Goal: Task Accomplishment & Management: Manage account settings

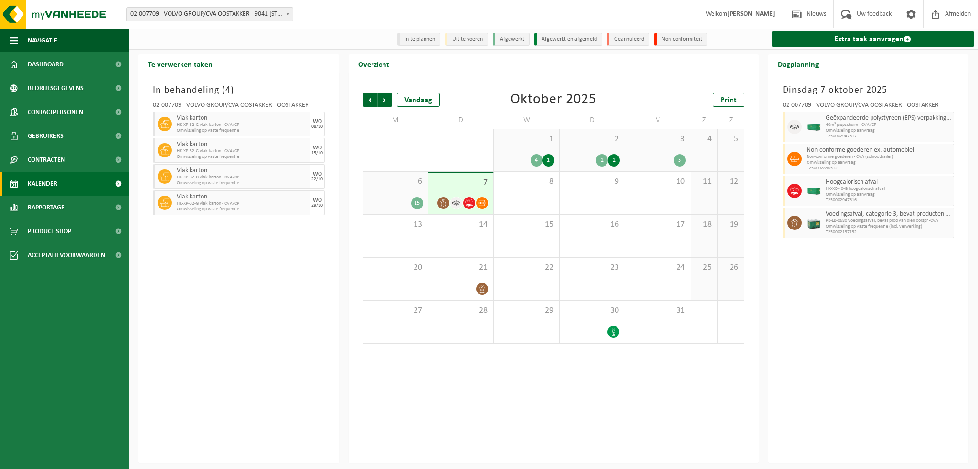
click at [203, 385] on div "In behandeling ( 4 ) 02-007709 - VOLVO GROUP/CVA OOSTAKKER - OOSTAKKER Vlak kar…" at bounding box center [238, 269] width 201 height 390
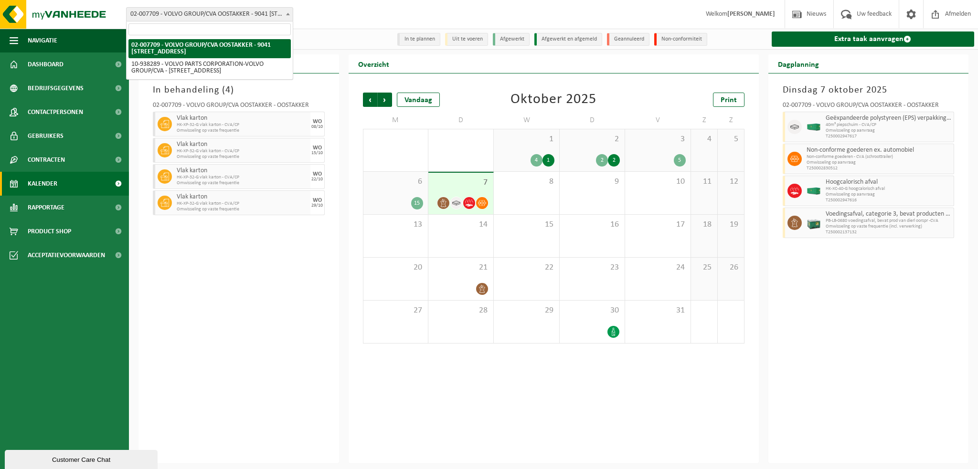
click at [291, 12] on span at bounding box center [288, 14] width 10 height 12
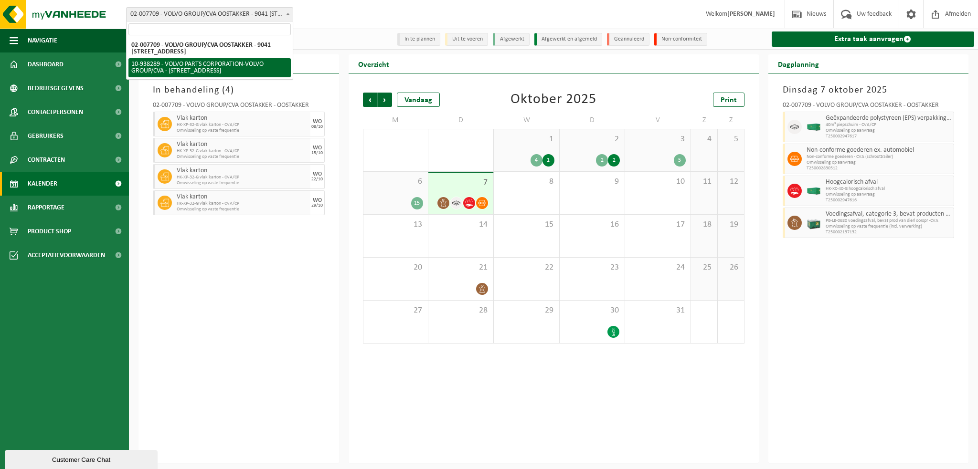
select select "140938"
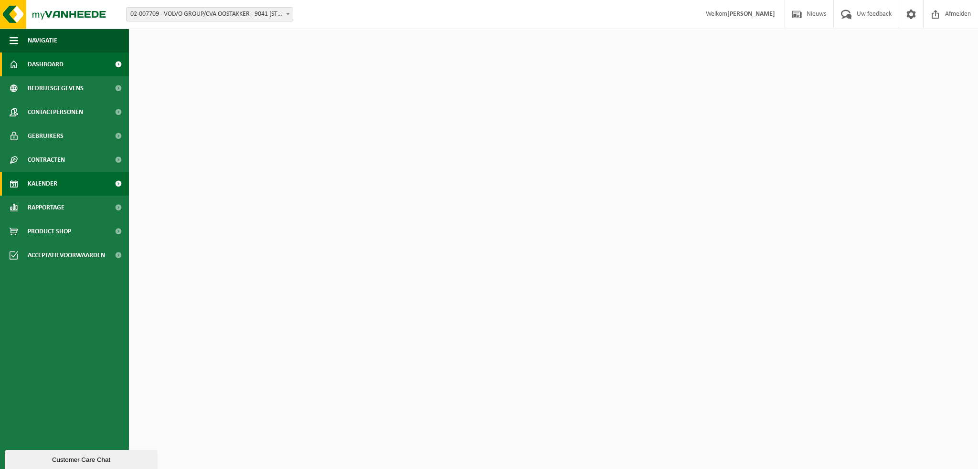
click at [44, 185] on span "Kalender" at bounding box center [43, 184] width 30 height 24
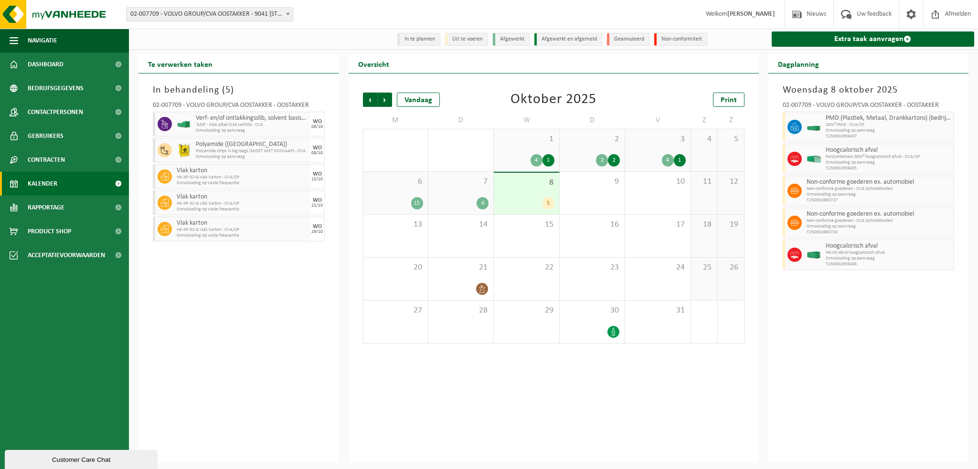
click at [287, 13] on b at bounding box center [288, 14] width 4 height 2
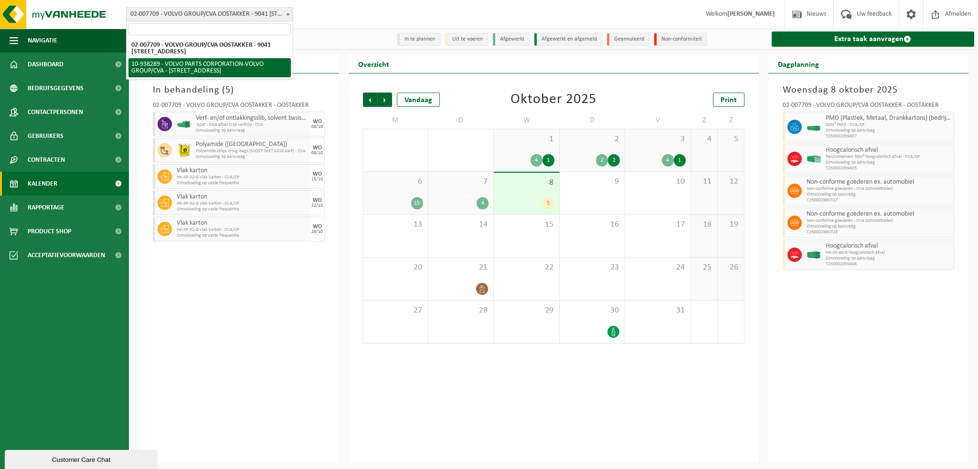
select select "140938"
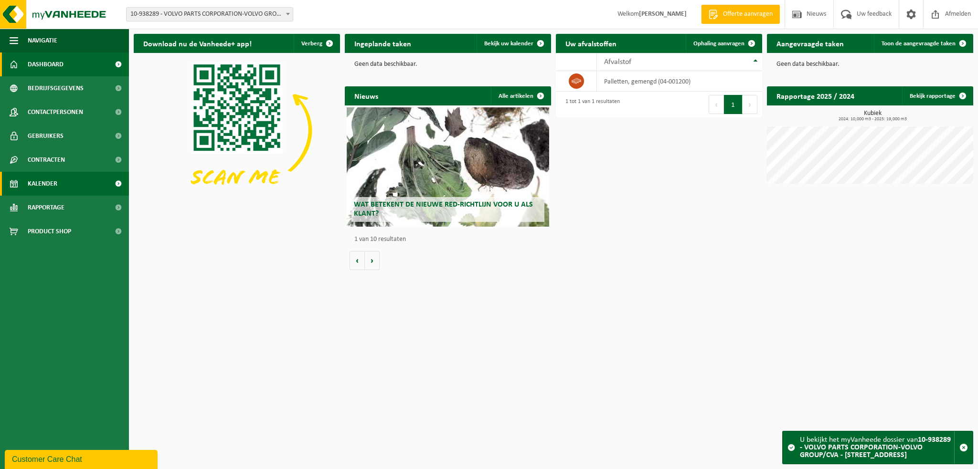
click at [50, 185] on span "Kalender" at bounding box center [43, 184] width 30 height 24
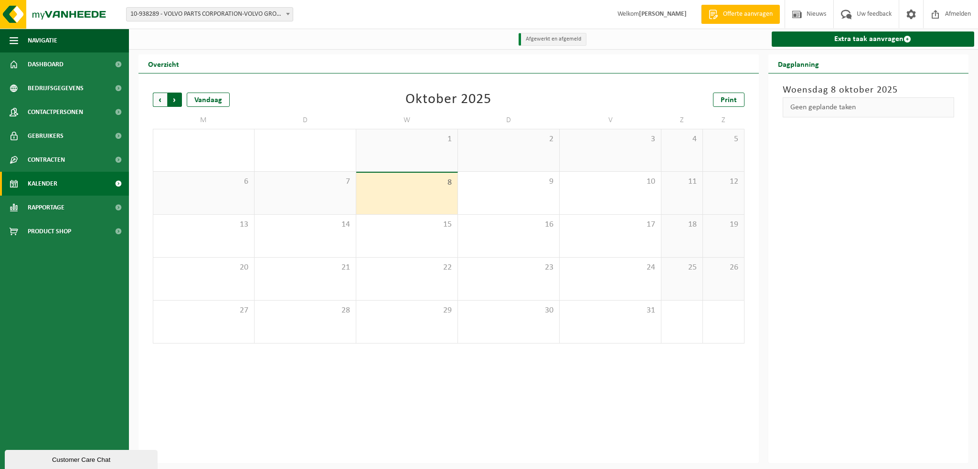
click at [161, 98] on span "Vorige" at bounding box center [160, 100] width 14 height 14
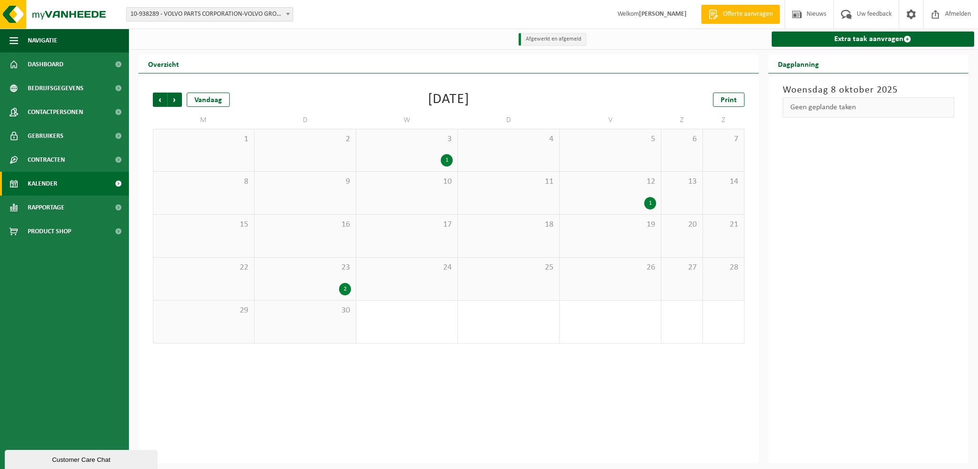
click at [161, 98] on span "Vorige" at bounding box center [160, 100] width 14 height 14
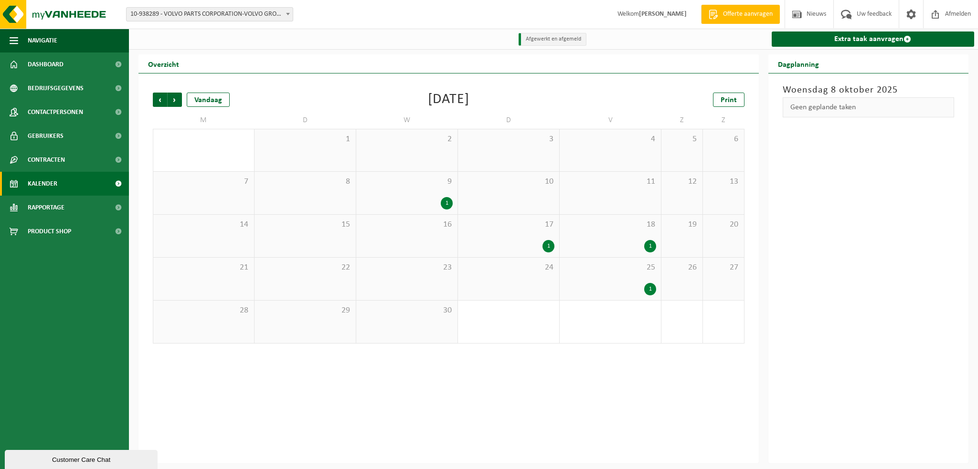
click at [161, 98] on span "Vorige" at bounding box center [160, 100] width 14 height 14
click at [176, 99] on span "Volgende" at bounding box center [175, 100] width 14 height 14
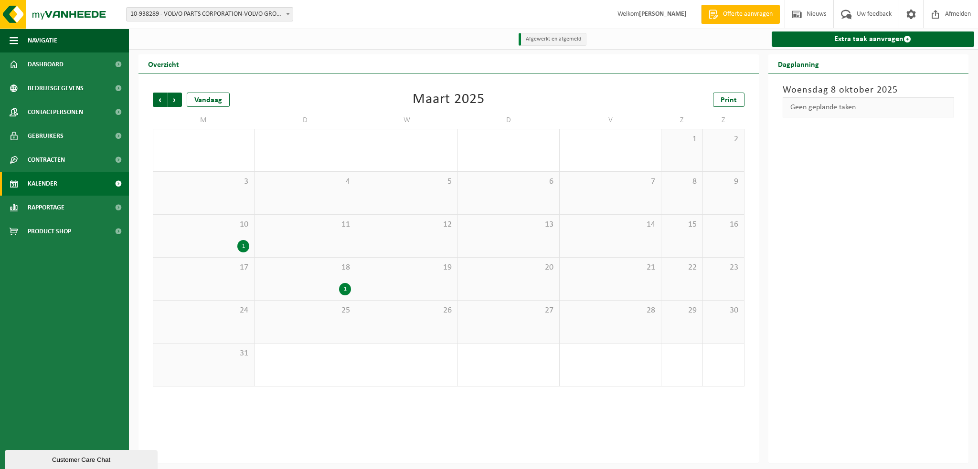
click at [176, 99] on span "Volgende" at bounding box center [175, 100] width 14 height 14
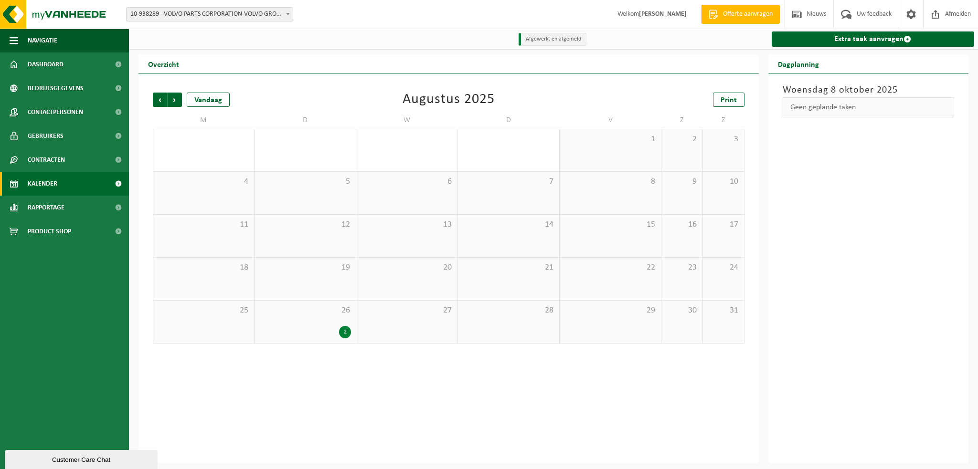
click at [176, 99] on span "Volgende" at bounding box center [175, 100] width 14 height 14
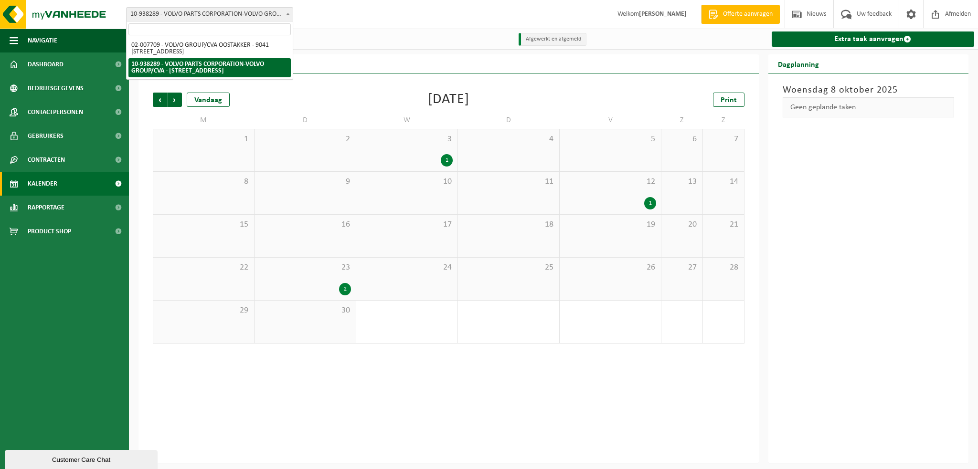
click at [289, 13] on b at bounding box center [288, 14] width 4 height 2
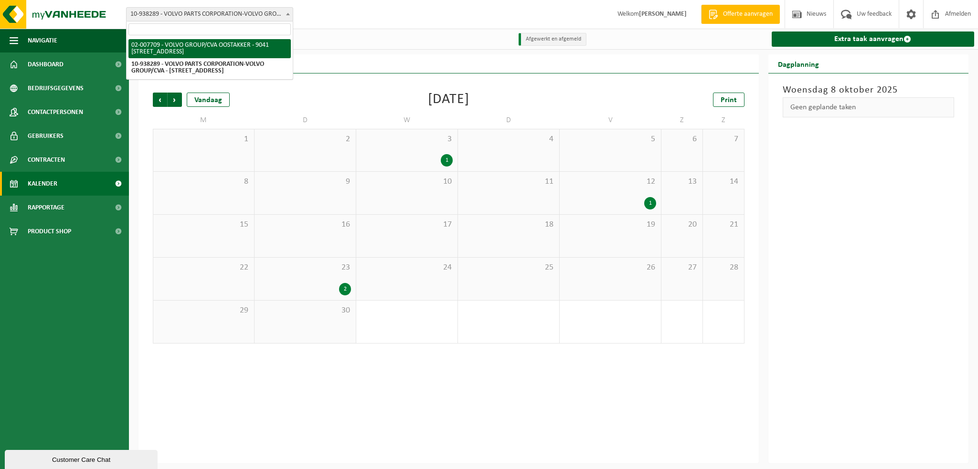
select select "1046"
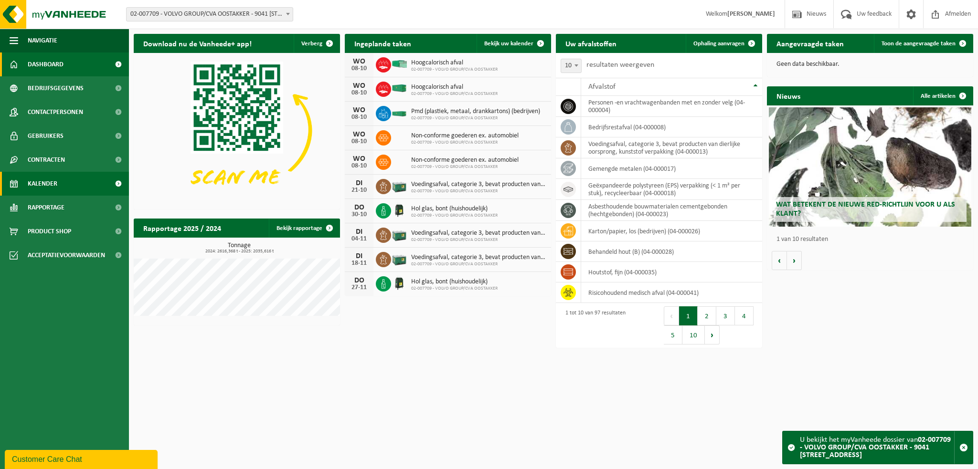
click at [45, 180] on span "Kalender" at bounding box center [43, 184] width 30 height 24
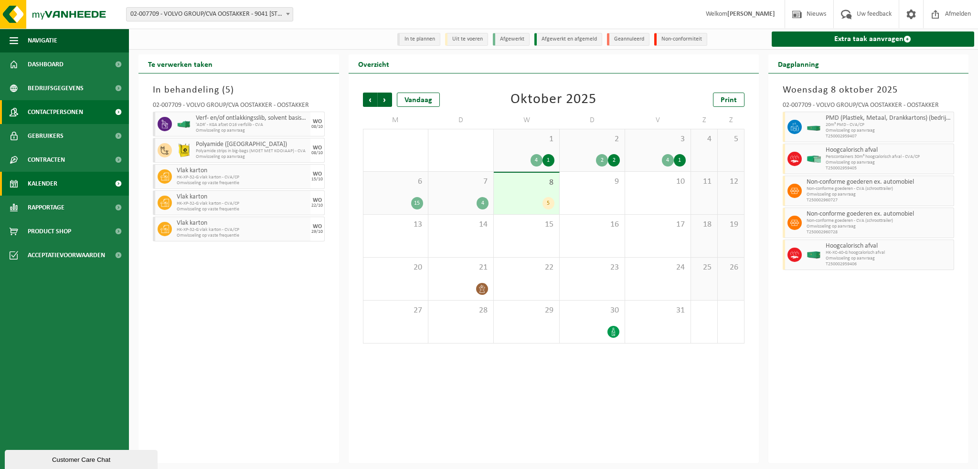
click at [64, 114] on span "Contactpersonen" at bounding box center [55, 112] width 55 height 24
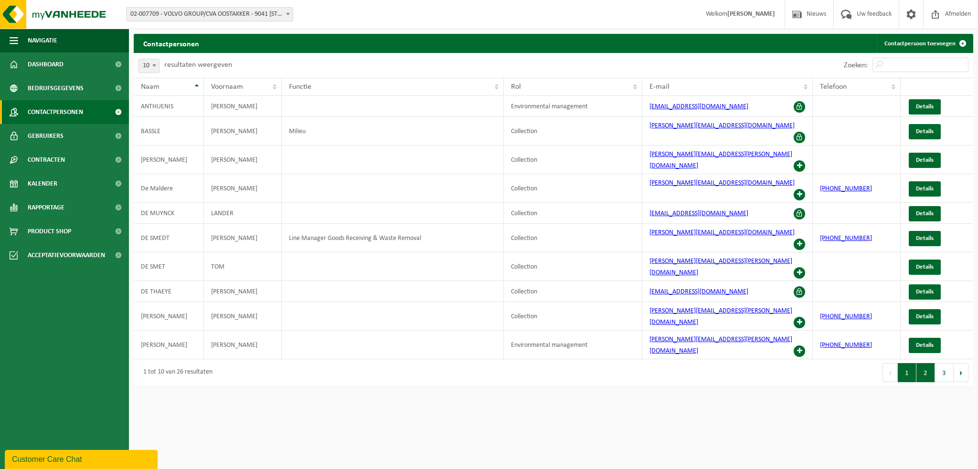
click at [921, 363] on button "2" at bounding box center [925, 372] width 19 height 19
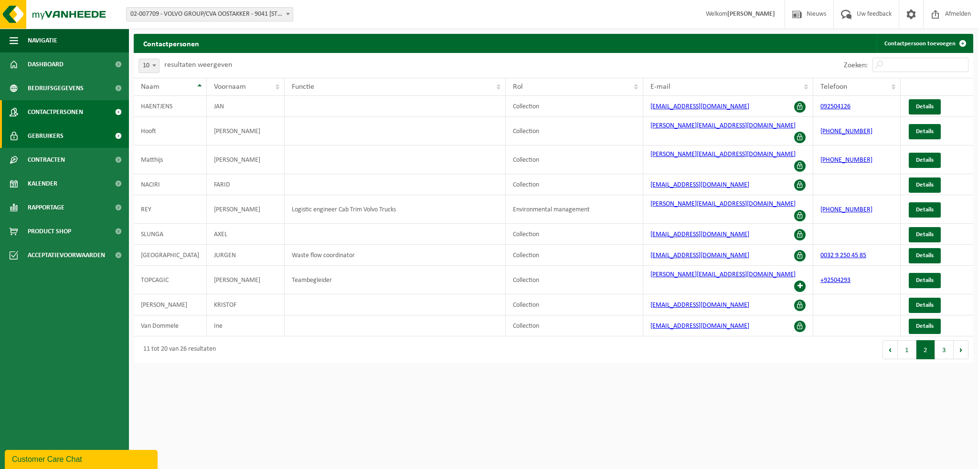
click at [52, 137] on span "Gebruikers" at bounding box center [46, 136] width 36 height 24
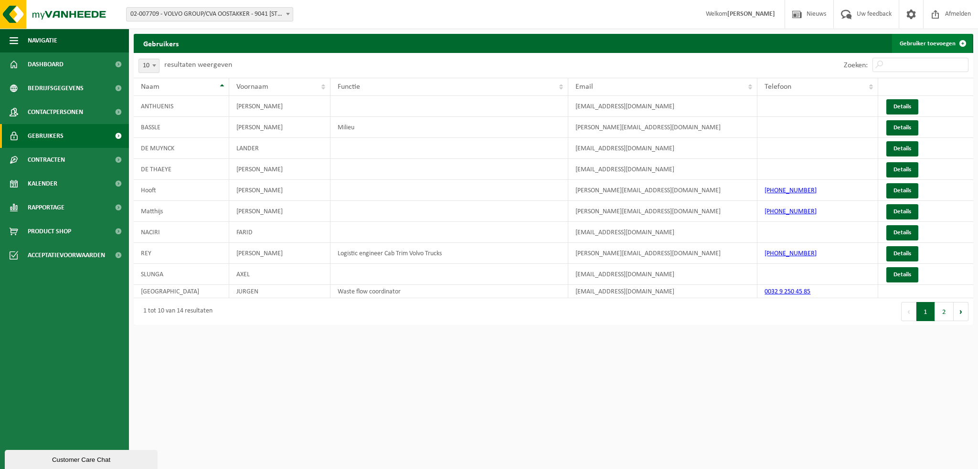
click at [963, 42] on span at bounding box center [962, 43] width 19 height 19
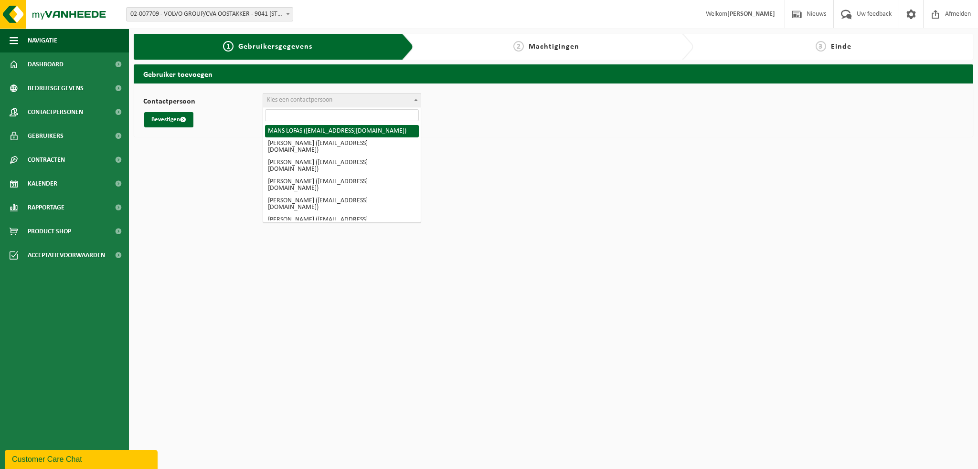
click at [416, 98] on span at bounding box center [416, 100] width 10 height 12
click at [602, 154] on html "Vestiging: 02-007709 - VOLVO GROUP/CVA OOSTAKKER - 9041 OOSTAKKER, SMALLEHEERWE…" at bounding box center [489, 234] width 978 height 469
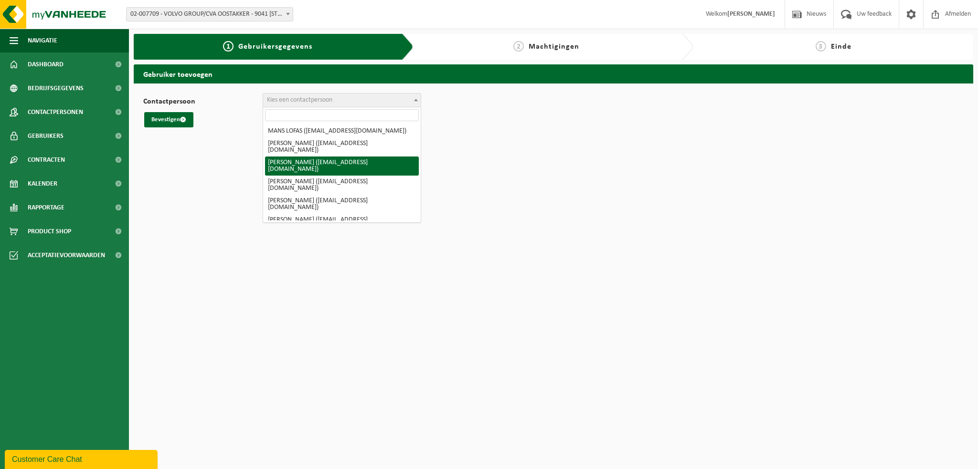
drag, startPoint x: 189, startPoint y: 231, endPoint x: 188, endPoint y: 223, distance: 7.2
click at [189, 227] on html "Vestiging: 02-007709 - VOLVO GROUP/CVA OOSTAKKER - 9041 OOSTAKKER, SMALLEHEERWE…" at bounding box center [489, 234] width 978 height 469
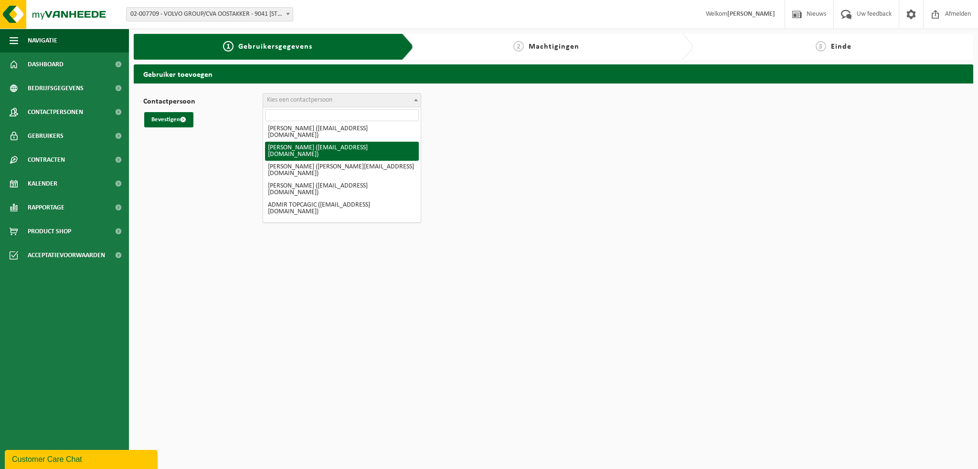
scroll to position [92, 0]
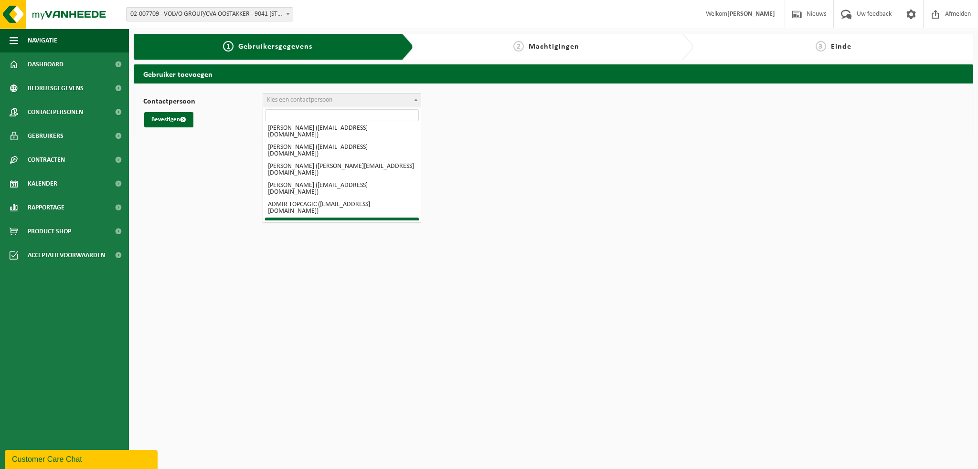
select select "116999"
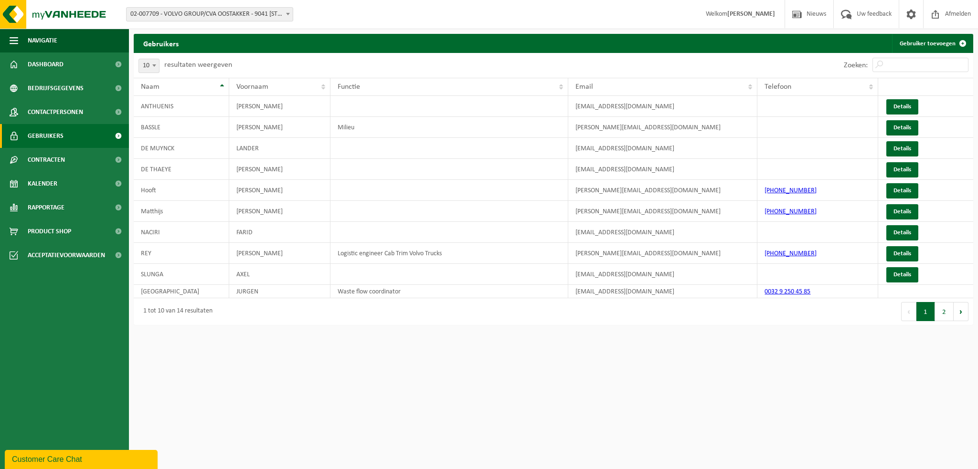
click at [78, 128] on link "Gebruikers" at bounding box center [64, 136] width 129 height 24
click at [905, 129] on link "Details" at bounding box center [902, 127] width 32 height 15
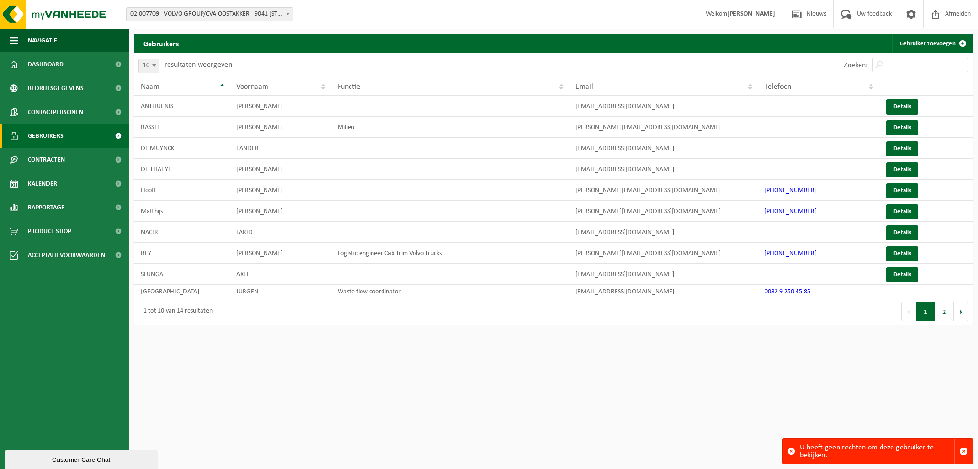
click at [45, 136] on span "Gebruikers" at bounding box center [46, 136] width 36 height 24
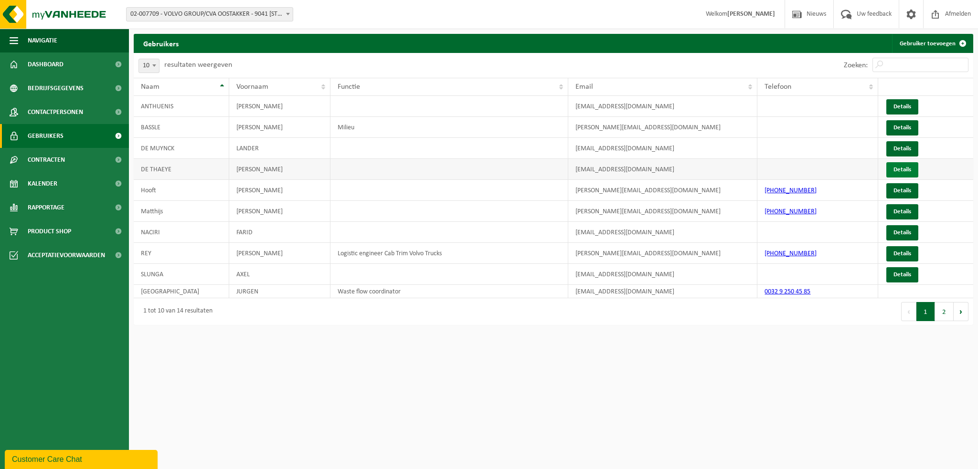
click at [907, 168] on link "Details" at bounding box center [902, 169] width 32 height 15
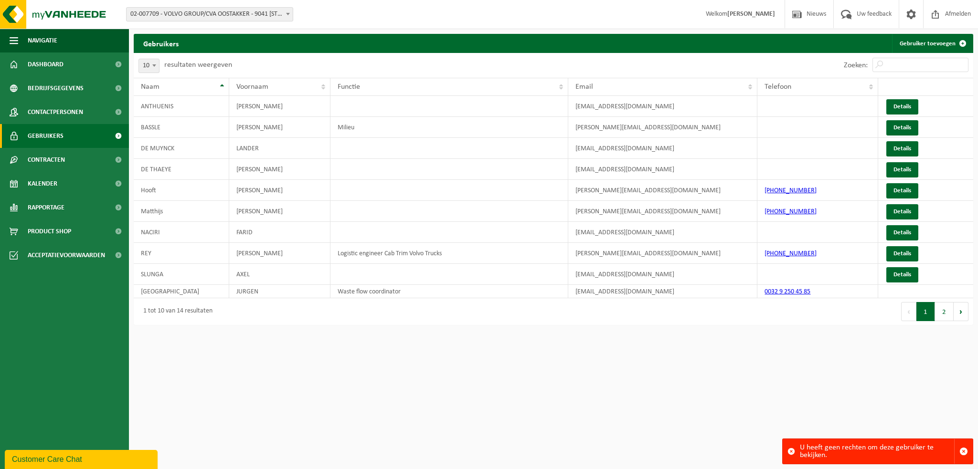
click at [610, 383] on html "Vestiging: 02-007709 - VOLVO GROUP/CVA OOSTAKKER - 9041 OOSTAKKER, [STREET_ADDR…" at bounding box center [489, 234] width 978 height 469
